Goal: Task Accomplishment & Management: Use online tool/utility

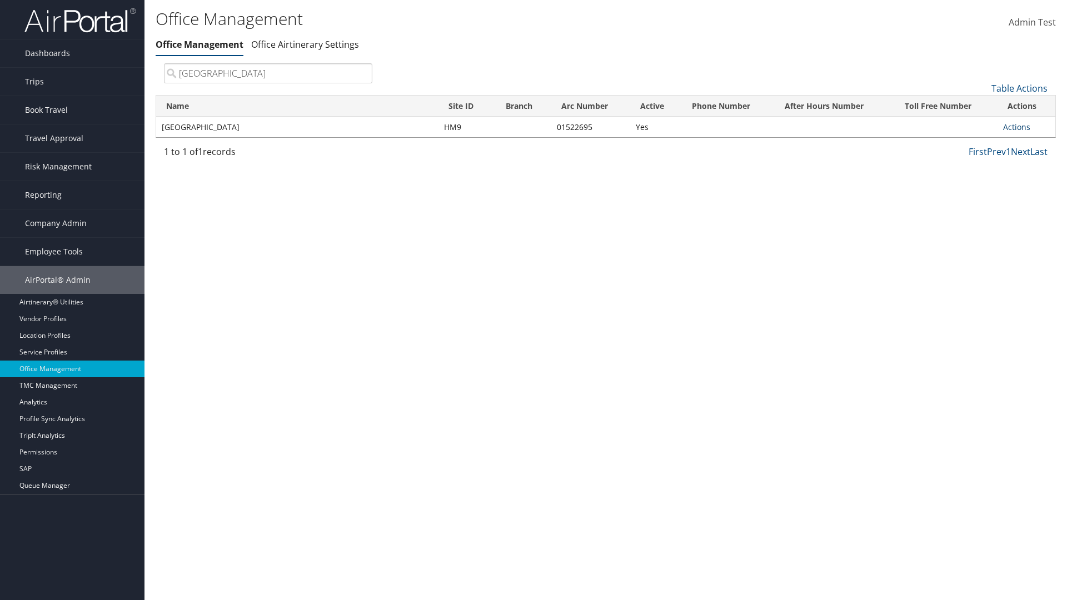
type input "[GEOGRAPHIC_DATA]"
click at [1016, 127] on link "Actions" at bounding box center [1016, 127] width 27 height 11
click at [980, 237] on link "Manage Office Queues" at bounding box center [980, 237] width 94 height 19
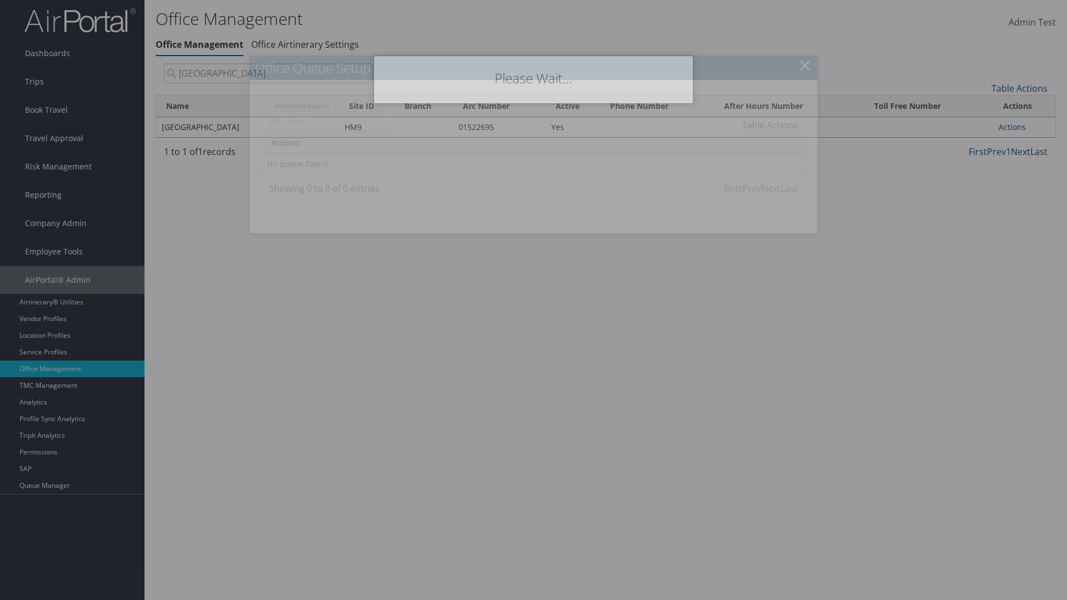
click at [770, 124] on link "Table Actions" at bounding box center [770, 125] width 56 height 12
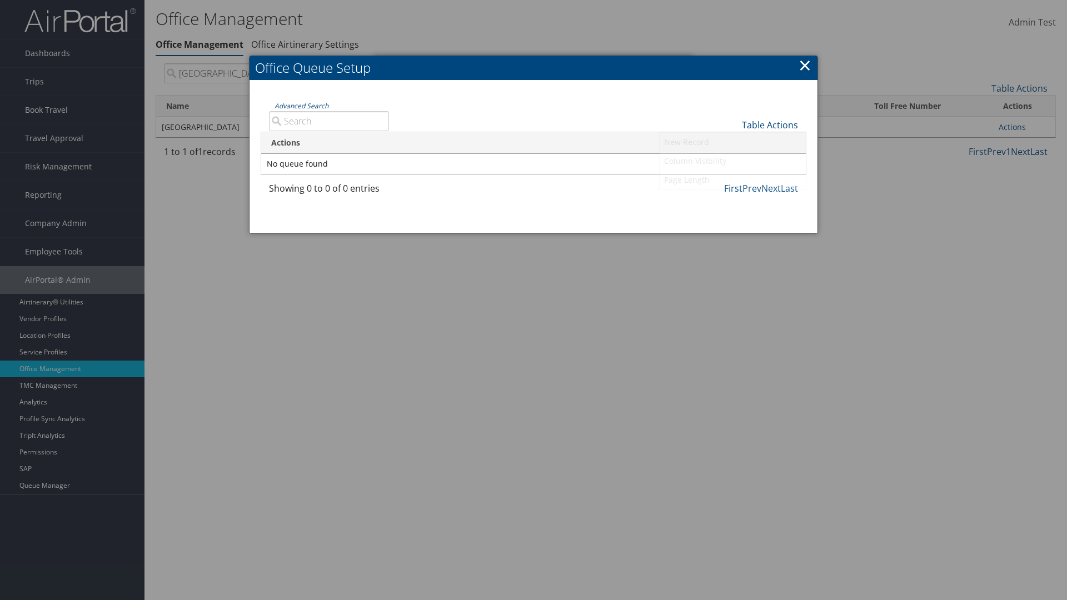
click at [732, 142] on link "New Record" at bounding box center [733, 142] width 146 height 19
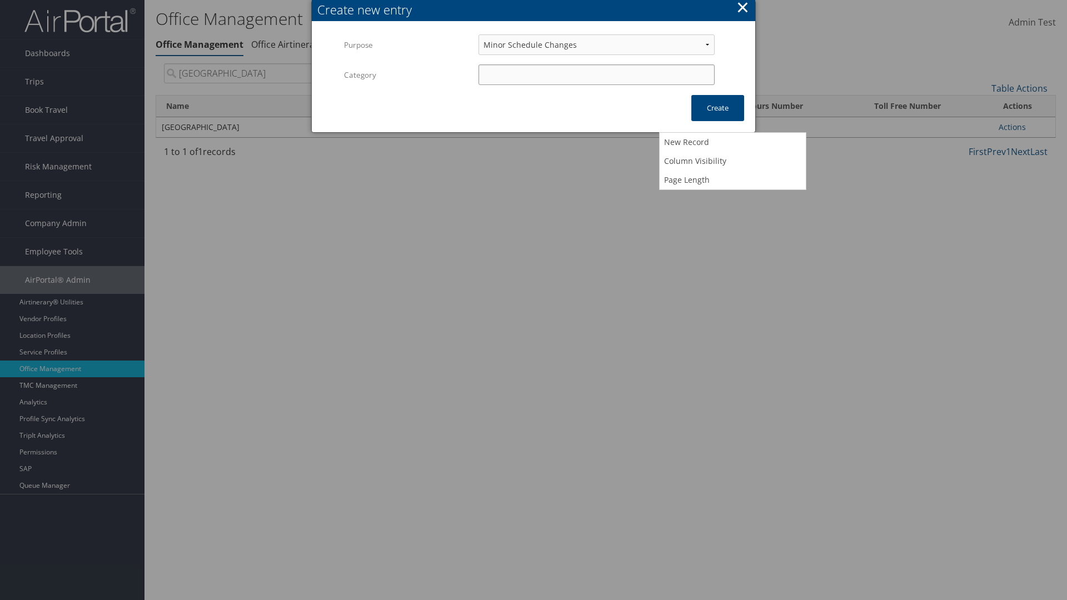
click at [596, 74] on input "Category" at bounding box center [596, 74] width 236 height 21
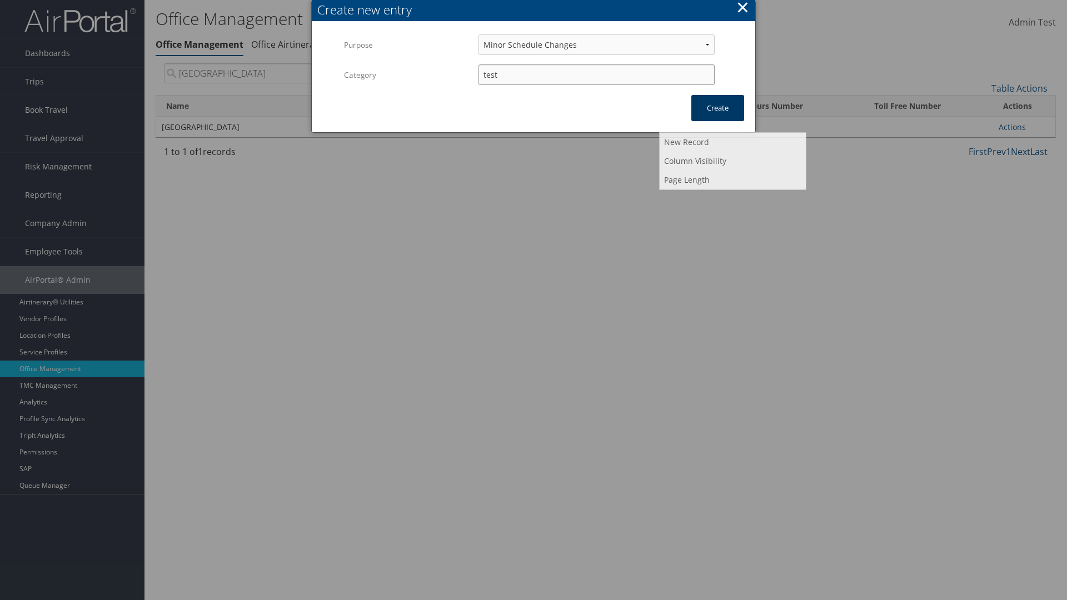
type input "test"
click at [717, 108] on button "Create" at bounding box center [717, 108] width 53 height 26
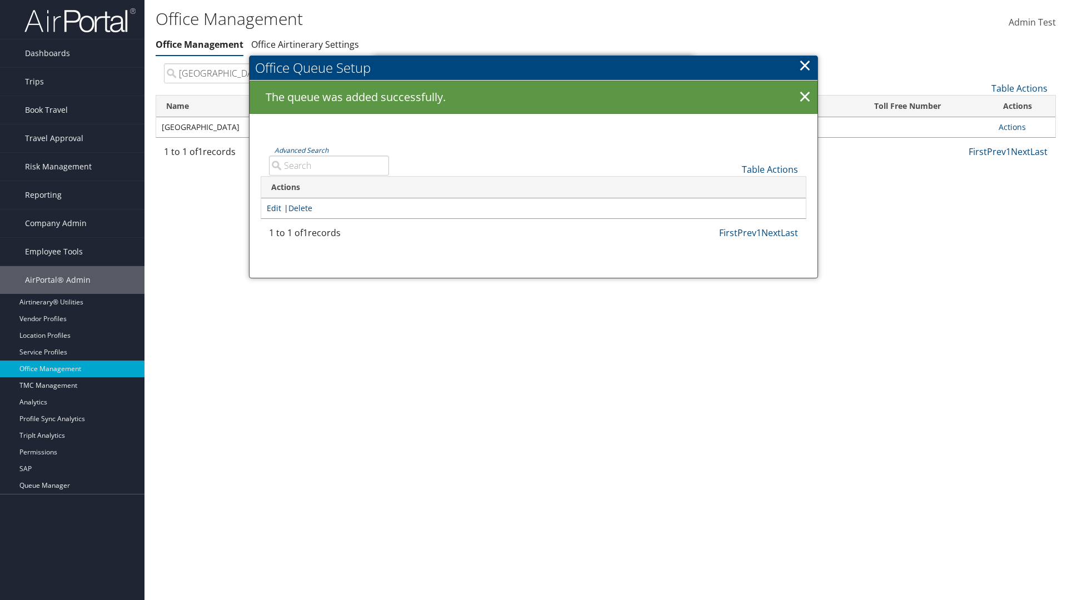
click at [274, 208] on link "Edit" at bounding box center [274, 208] width 14 height 11
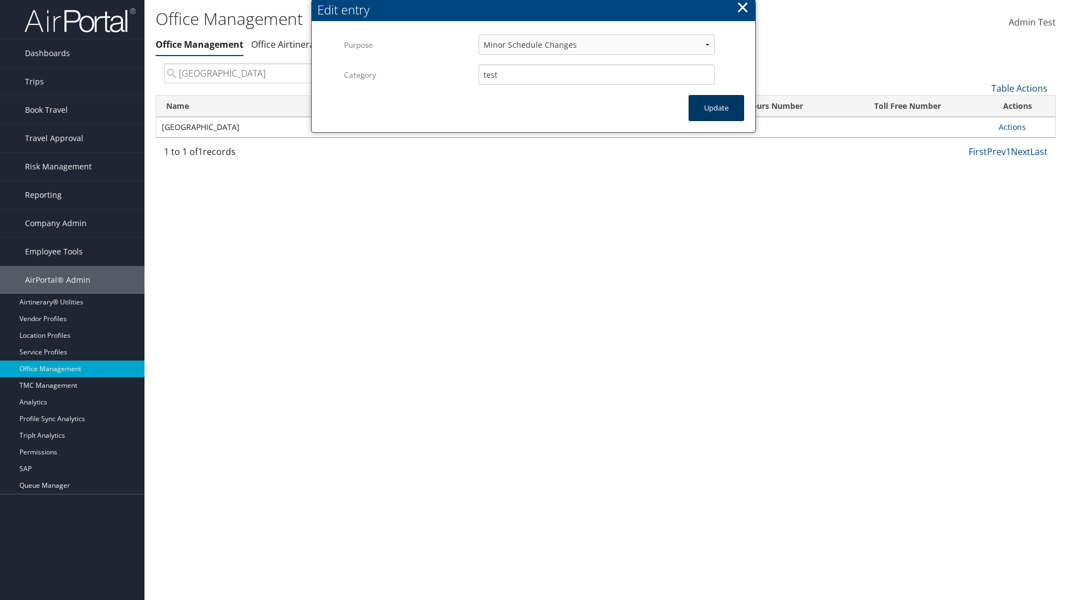
click at [716, 108] on button "Update" at bounding box center [716, 108] width 56 height 26
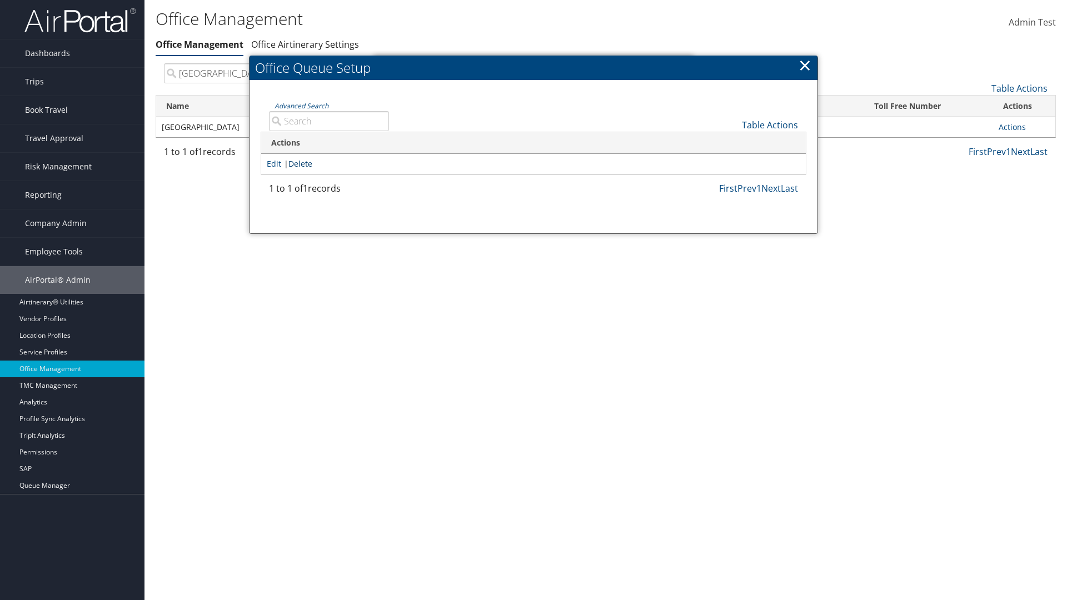
click at [302, 163] on link "Delete" at bounding box center [300, 163] width 24 height 11
